Goal: Find specific page/section: Find specific page/section

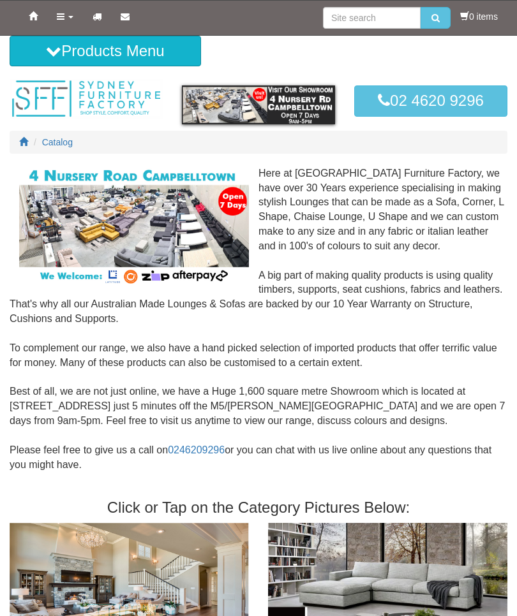
click at [151, 58] on button "Products Menu" at bounding box center [105, 51] width 191 height 31
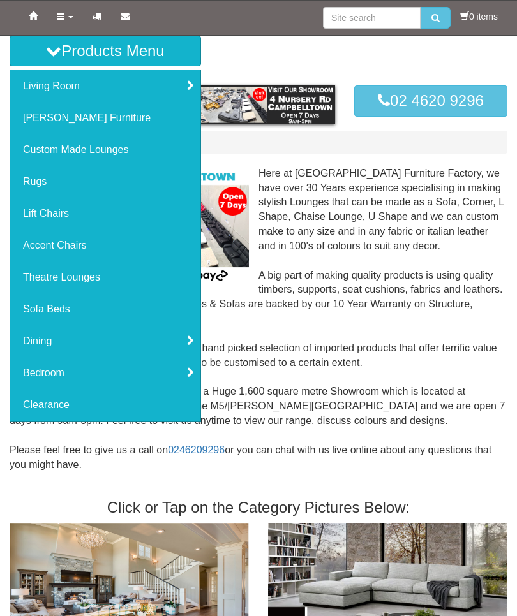
click at [81, 336] on link "Dining" at bounding box center [105, 341] width 190 height 32
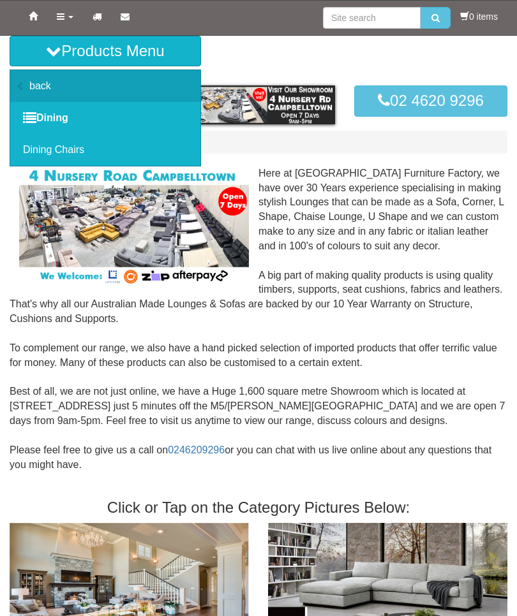
click at [109, 154] on link "Dining Chairs" at bounding box center [105, 150] width 190 height 32
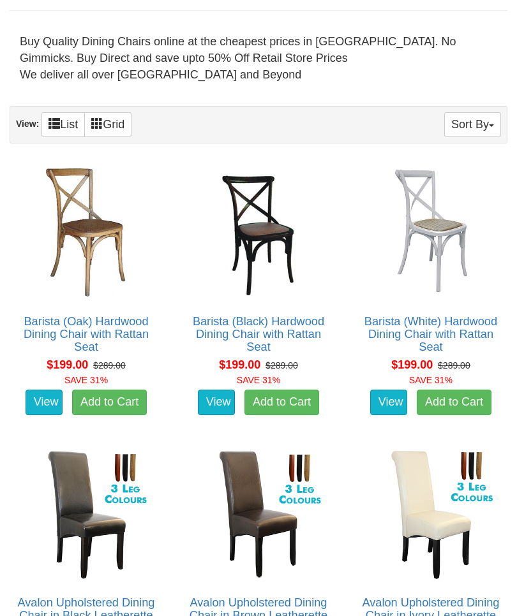
scroll to position [374, 0]
